Goal: Use online tool/utility: Utilize a website feature to perform a specific function

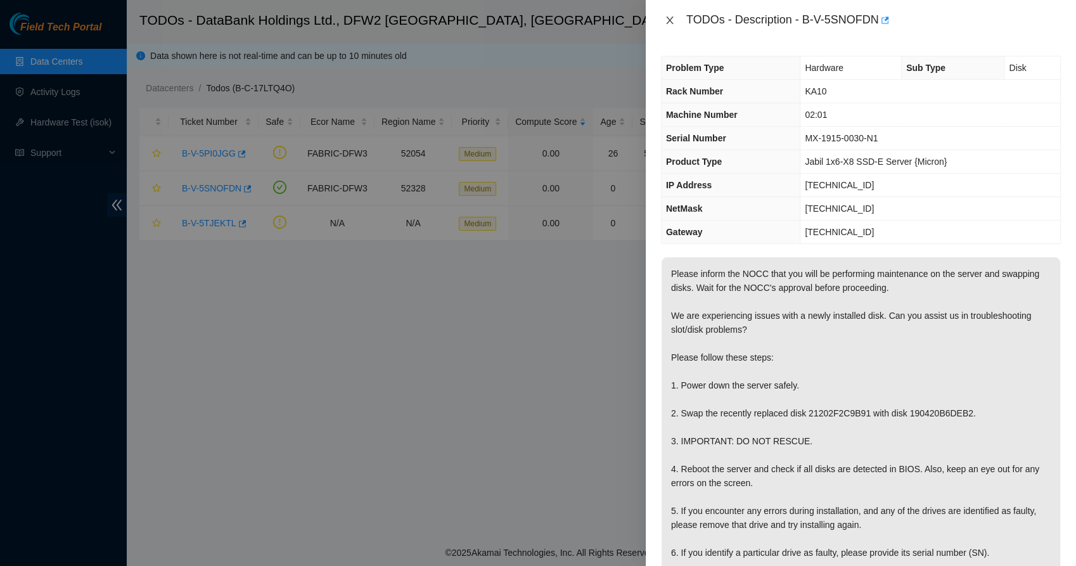
click at [661, 25] on button "Close" at bounding box center [670, 21] width 18 height 12
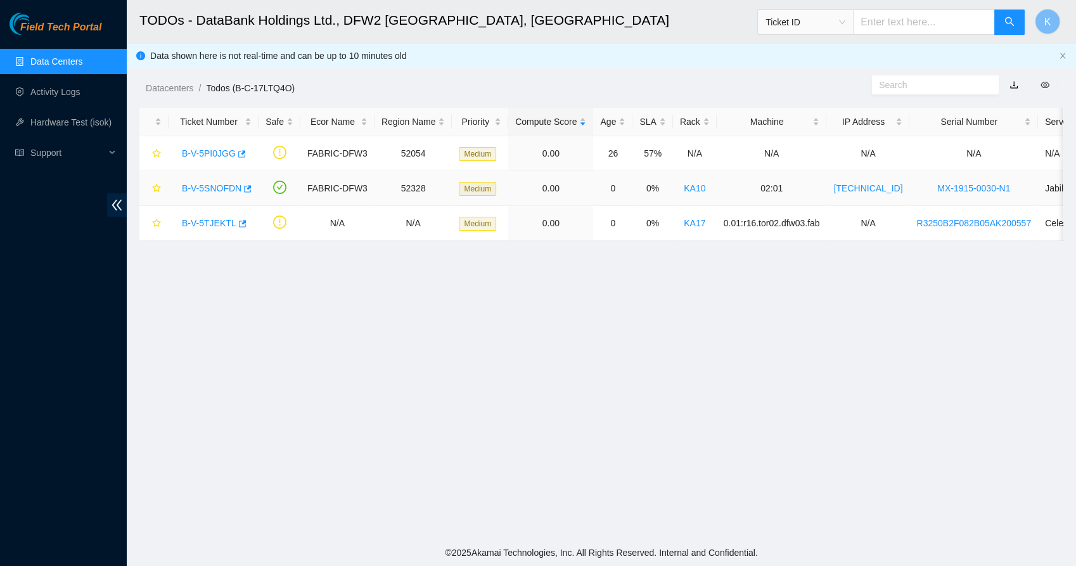
click at [219, 194] on div "B-V-5SNOFDN" at bounding box center [213, 188] width 76 height 20
click at [186, 189] on link "B-V-5SNOFDN" at bounding box center [212, 188] width 60 height 10
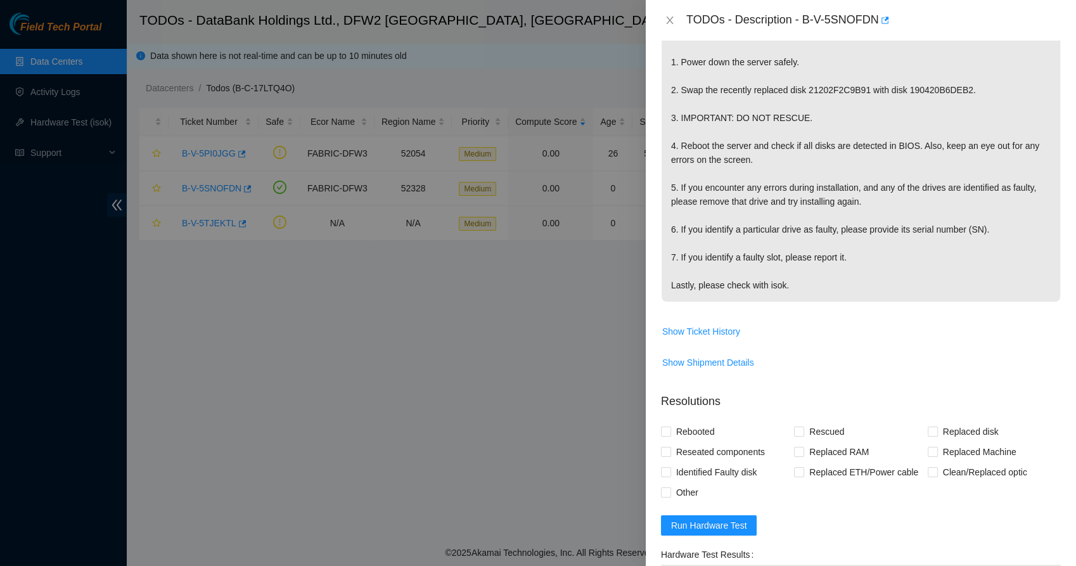
scroll to position [324, 0]
click at [720, 329] on span "Show Ticket History" at bounding box center [701, 331] width 78 height 14
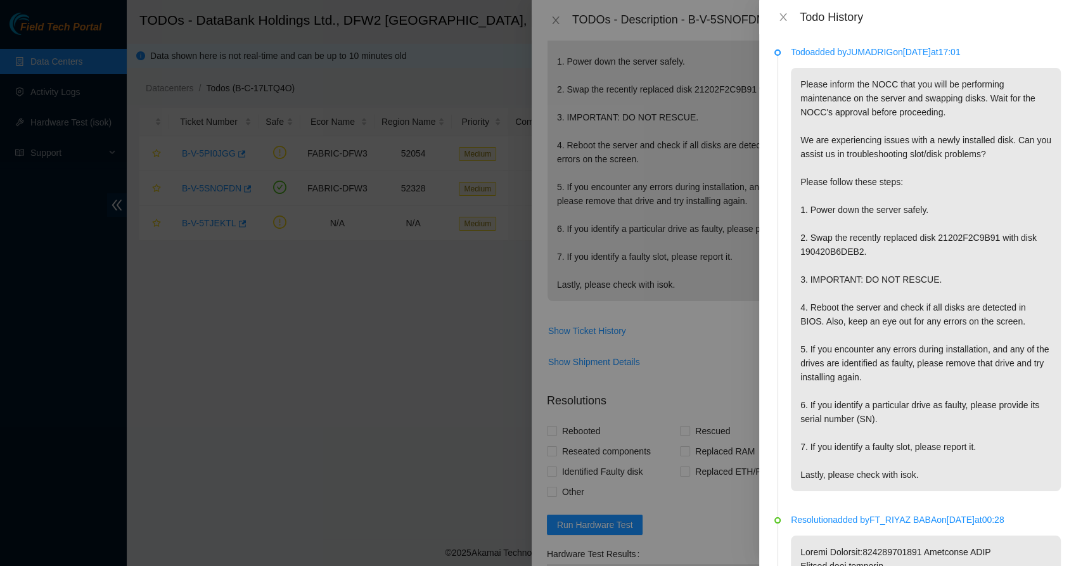
scroll to position [18, 0]
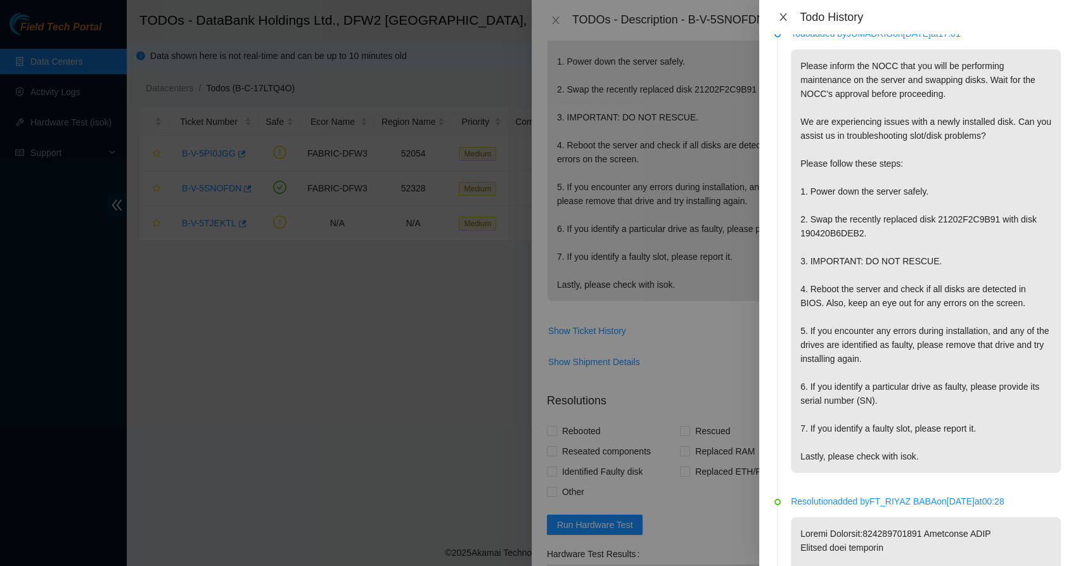
click at [779, 18] on icon "close" at bounding box center [783, 17] width 10 height 10
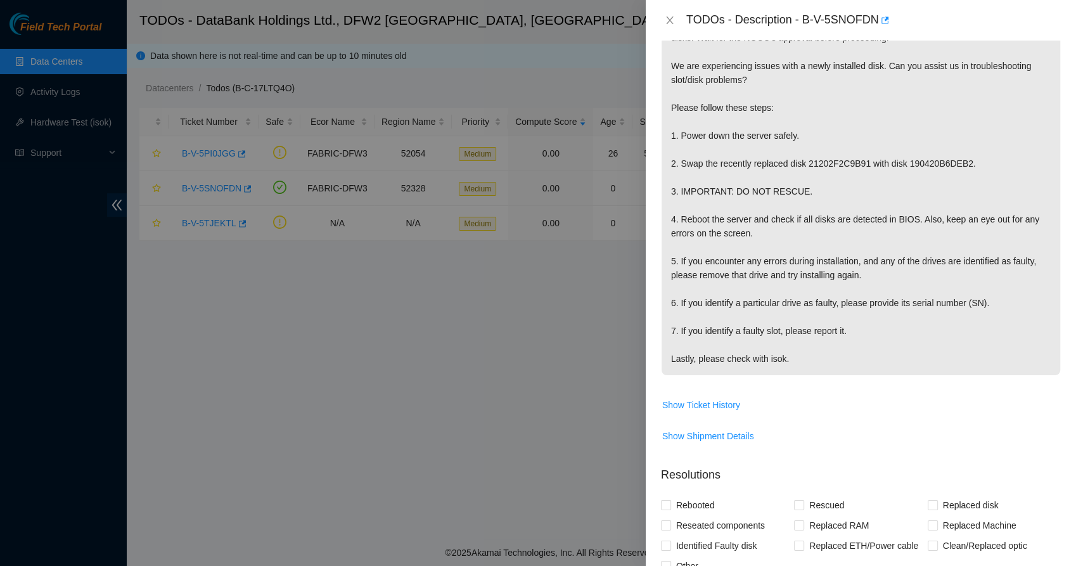
scroll to position [250, 0]
click at [692, 405] on span "Show Ticket History" at bounding box center [701, 404] width 78 height 14
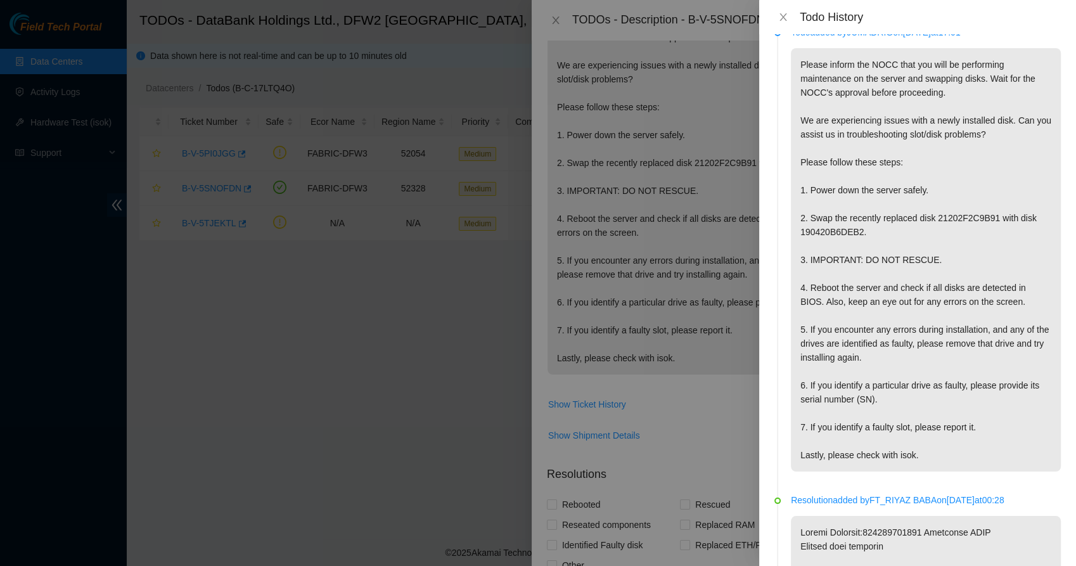
scroll to position [17, 0]
click at [780, 16] on icon "close" at bounding box center [783, 17] width 10 height 10
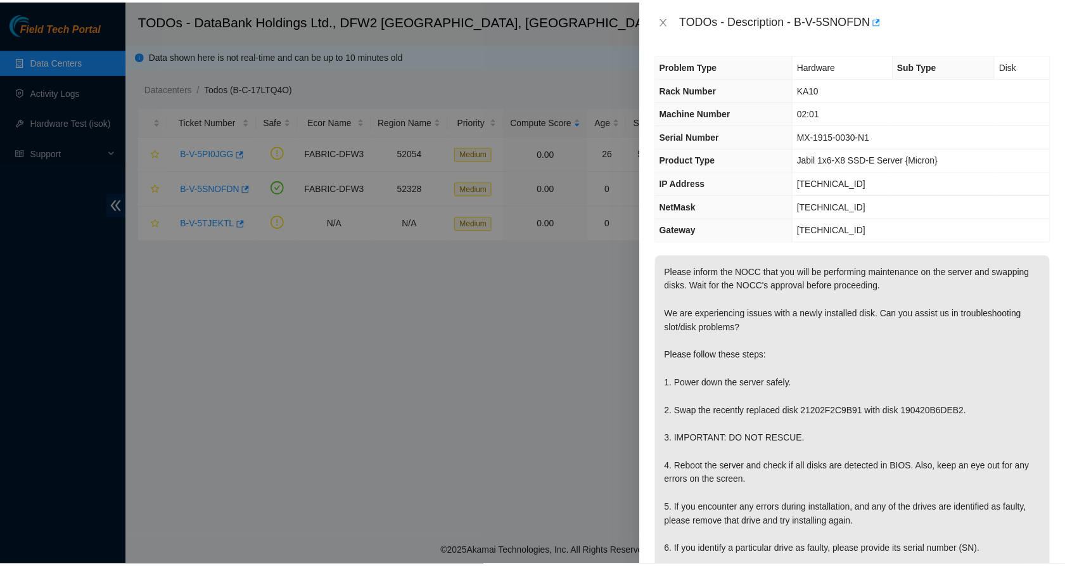
scroll to position [1, 0]
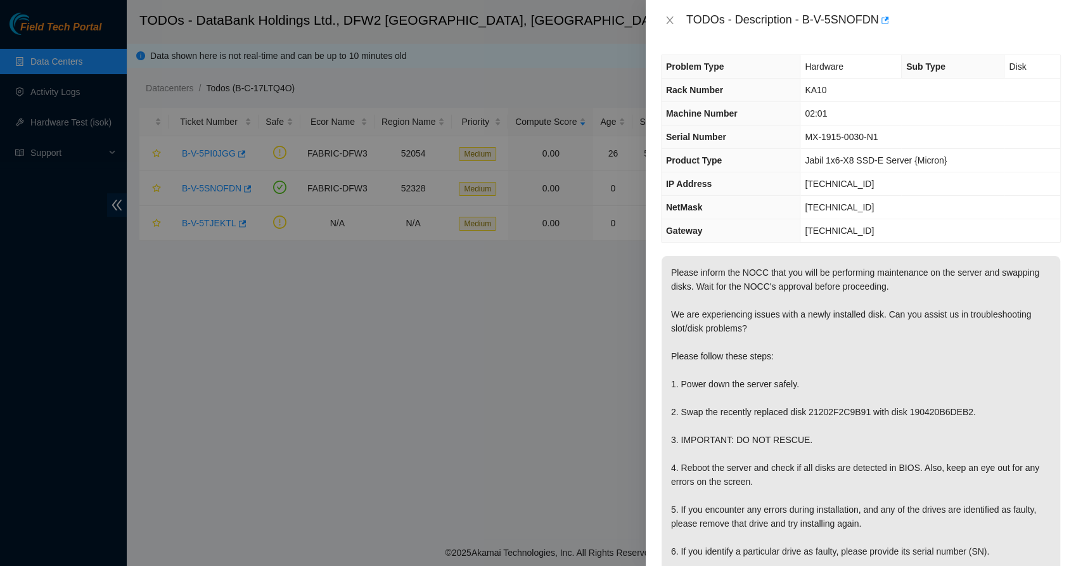
click at [747, 334] on p "Please inform the NOCC that you will be performing maintenance on the server an…" at bounding box center [860, 439] width 398 height 367
click at [670, 20] on icon "close" at bounding box center [669, 20] width 10 height 10
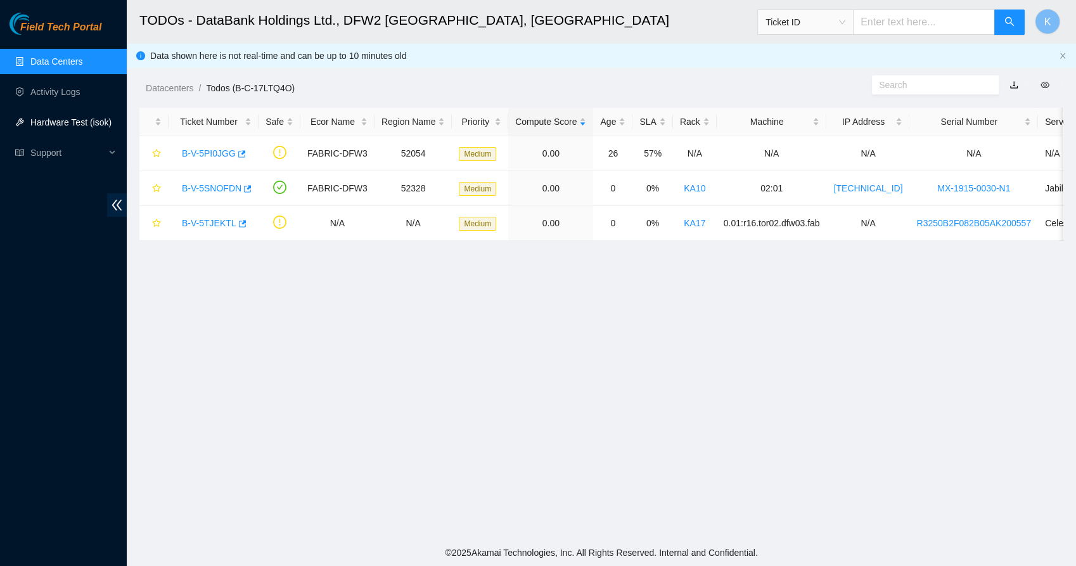
click at [67, 124] on link "Hardware Test (isok)" at bounding box center [70, 122] width 81 height 10
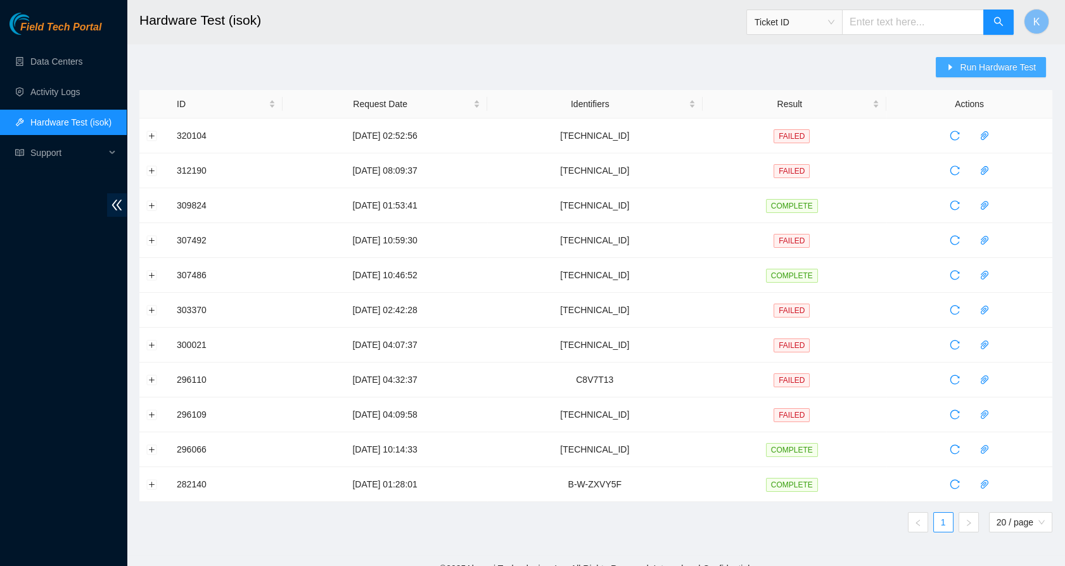
click at [973, 66] on span "Run Hardware Test" at bounding box center [998, 67] width 76 height 14
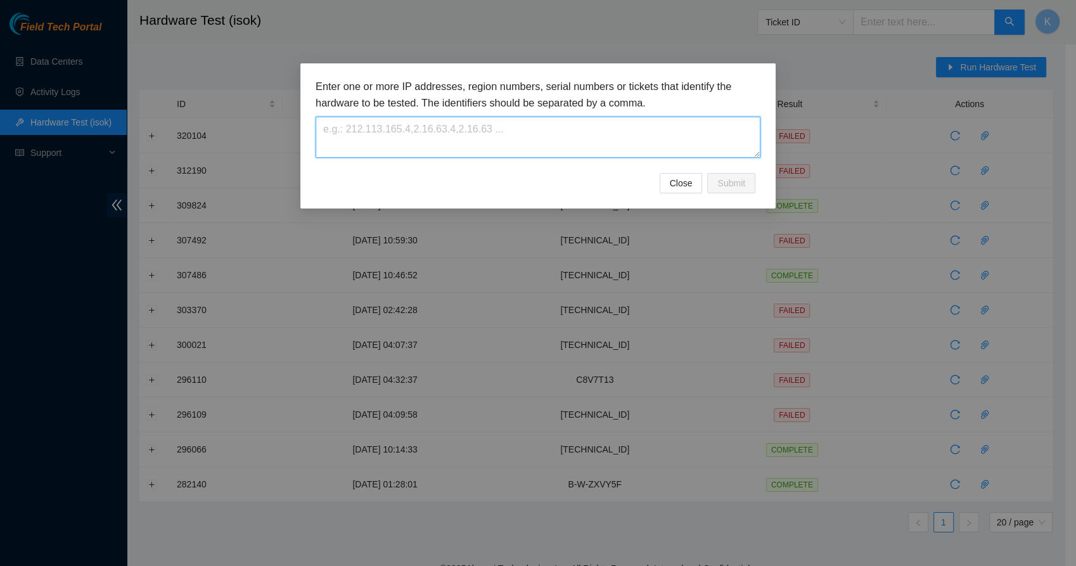
click at [600, 117] on textarea at bounding box center [537, 137] width 445 height 41
paste textarea "[TECHNICAL_ID]"
type textarea "[TECHNICAL_ID]"
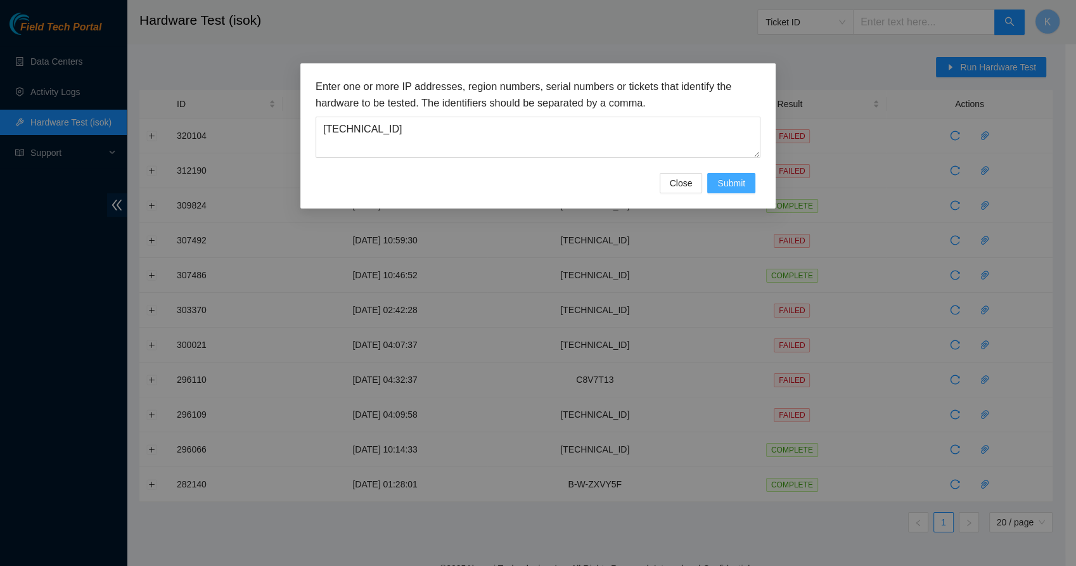
click at [720, 182] on span "Submit" at bounding box center [731, 183] width 28 height 14
